Goal: Task Accomplishment & Management: Use online tool/utility

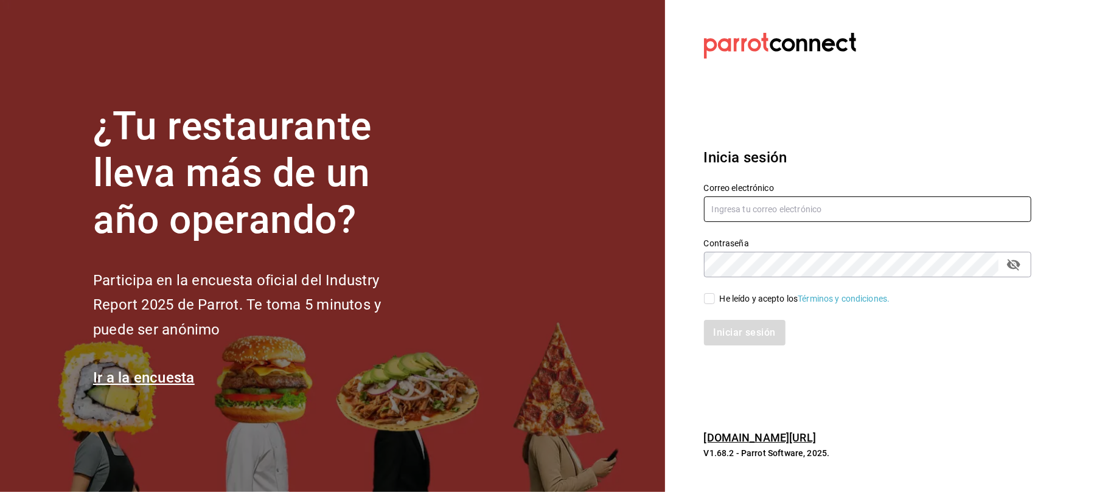
type input "[EMAIL_ADDRESS][DOMAIN_NAME]"
click at [726, 291] on div "He leído y acepto los Términos y condiciones." at bounding box center [860, 291] width 342 height 28
click at [723, 295] on div "He leído y acepto los Términos y condiciones." at bounding box center [805, 299] width 170 height 13
click at [715, 295] on input "He leído y acepto los Términos y condiciones." at bounding box center [709, 298] width 11 height 11
checkbox input "true"
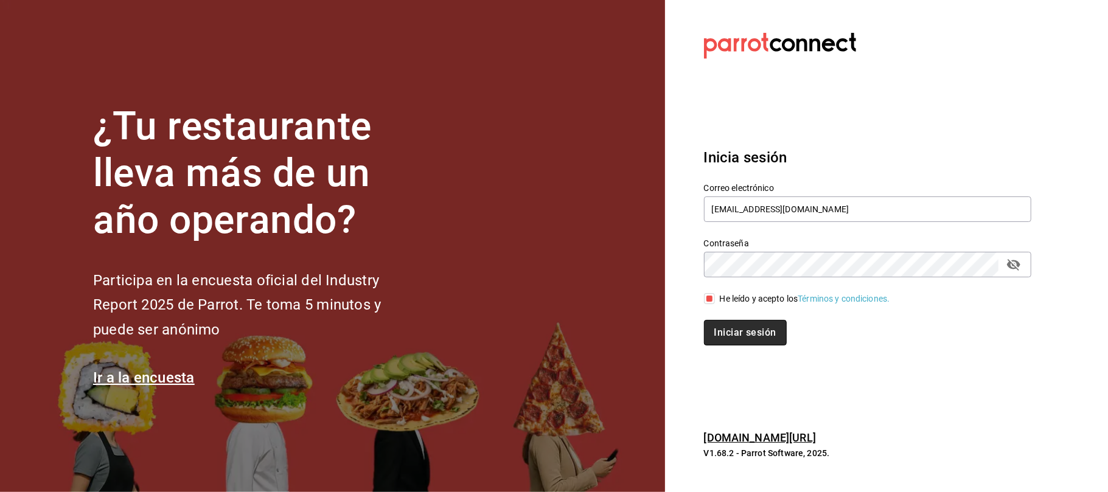
click at [719, 329] on button "Iniciar sesión" at bounding box center [745, 333] width 83 height 26
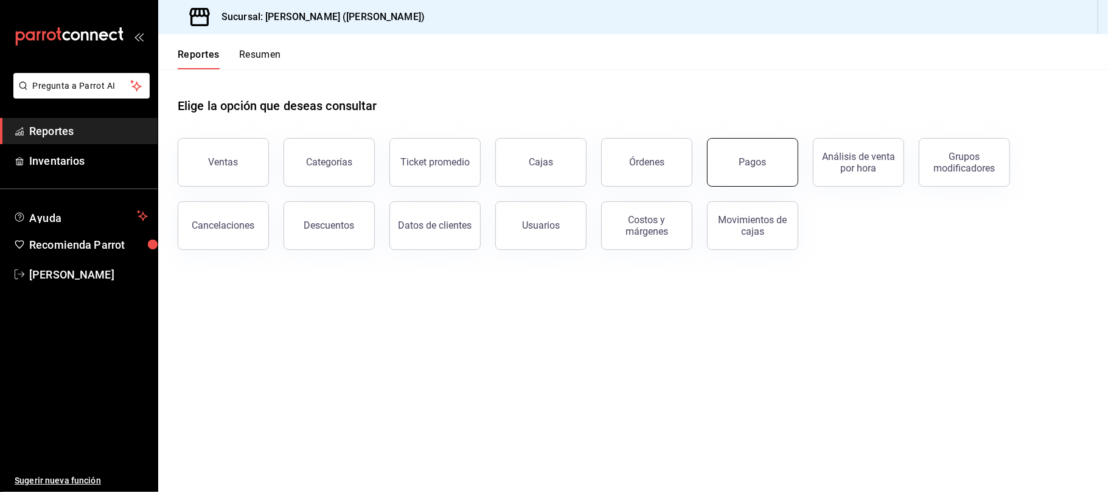
click at [727, 164] on button "Pagos" at bounding box center [752, 162] width 91 height 49
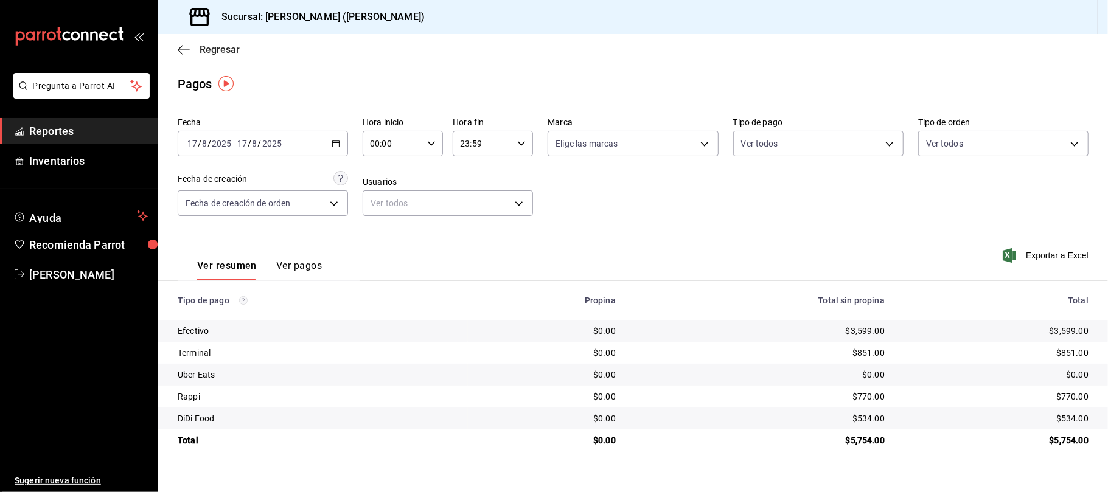
click at [195, 49] on span "Regresar" at bounding box center [209, 50] width 62 height 12
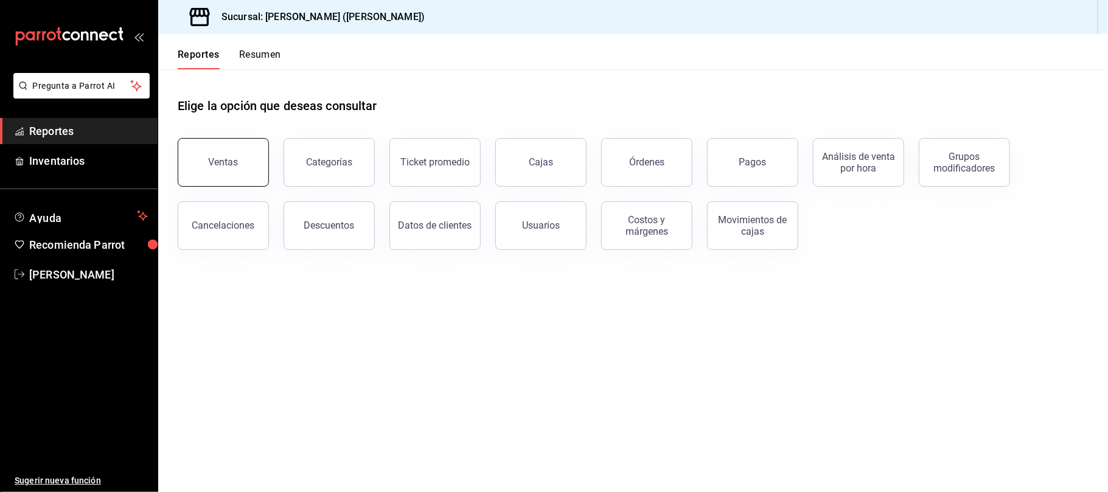
click at [220, 174] on button "Ventas" at bounding box center [223, 162] width 91 height 49
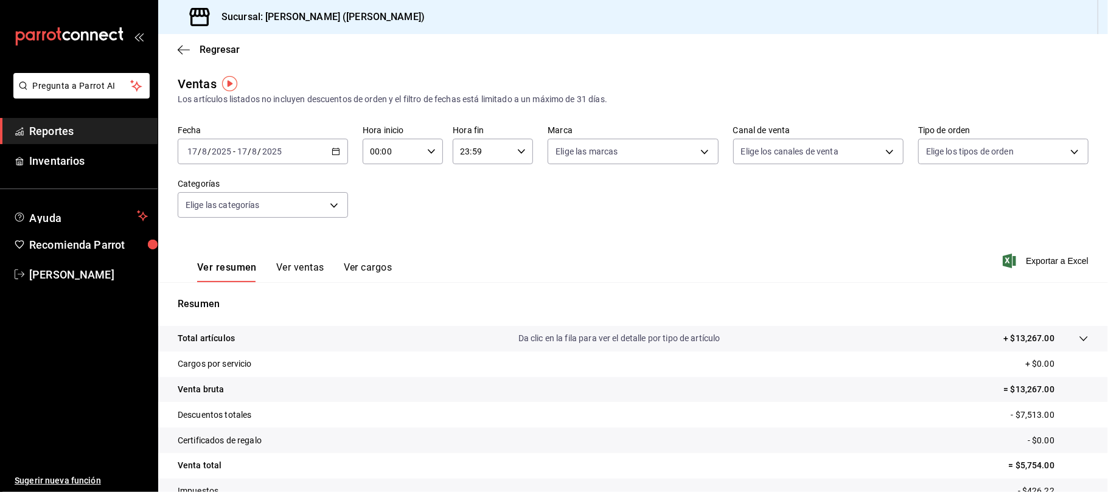
click at [299, 268] on button "Ver ventas" at bounding box center [300, 272] width 48 height 21
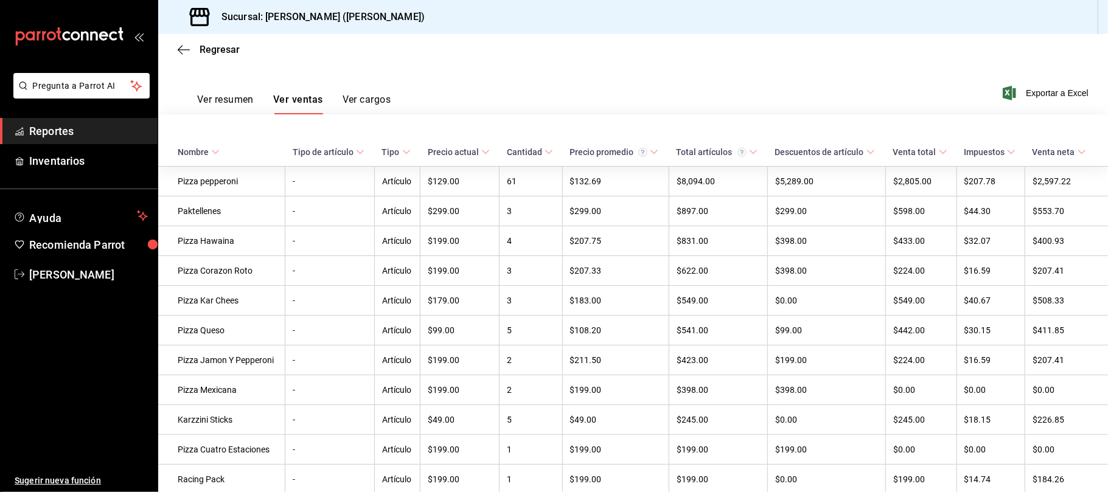
scroll to position [52, 0]
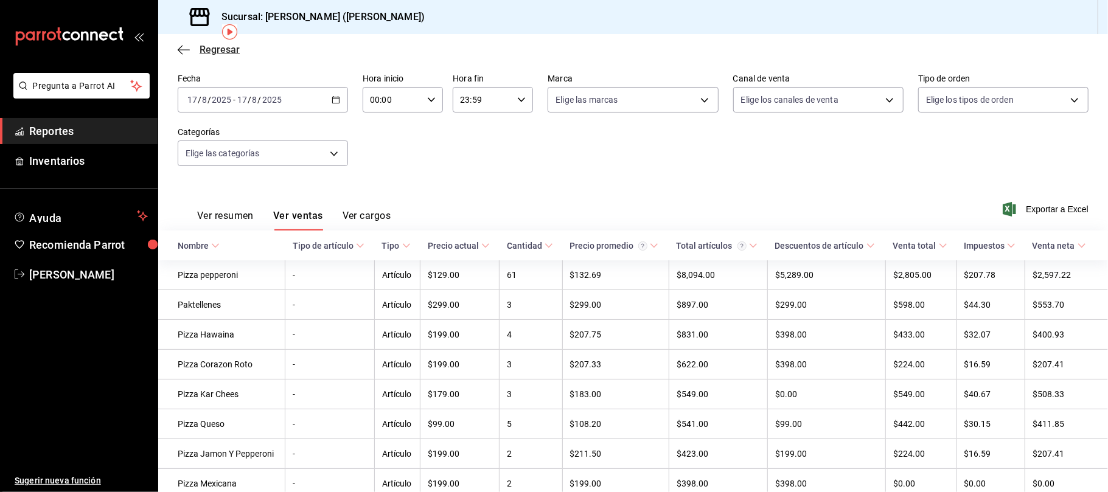
click at [212, 47] on span "Regresar" at bounding box center [220, 50] width 40 height 12
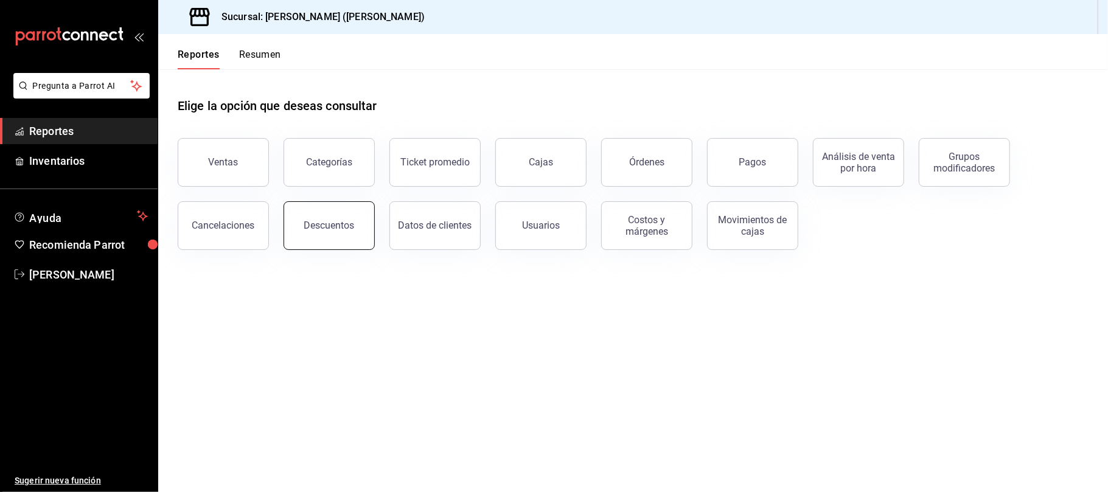
click at [331, 217] on button "Descuentos" at bounding box center [329, 225] width 91 height 49
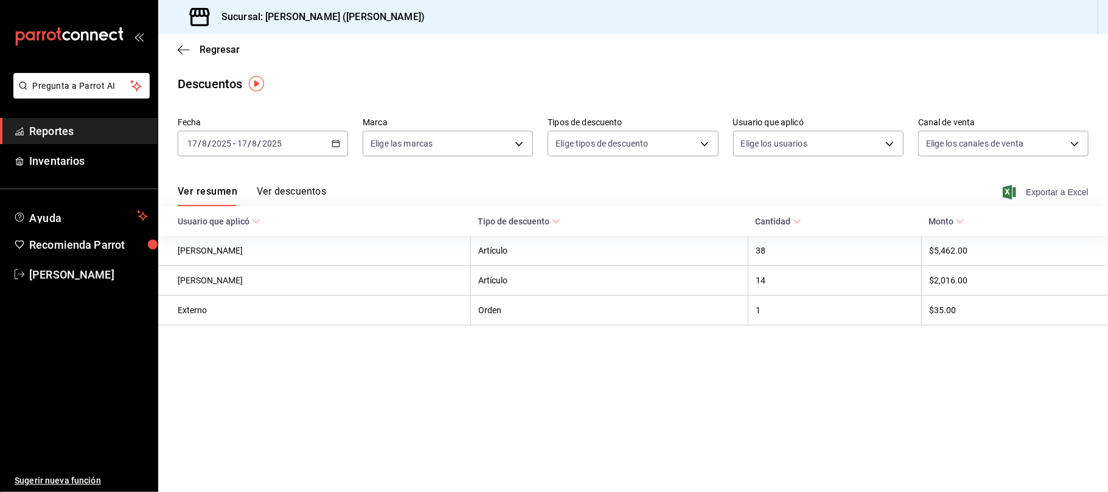
click at [1058, 198] on span "Exportar a Excel" at bounding box center [1046, 192] width 83 height 15
